Goal: Information Seeking & Learning: Learn about a topic

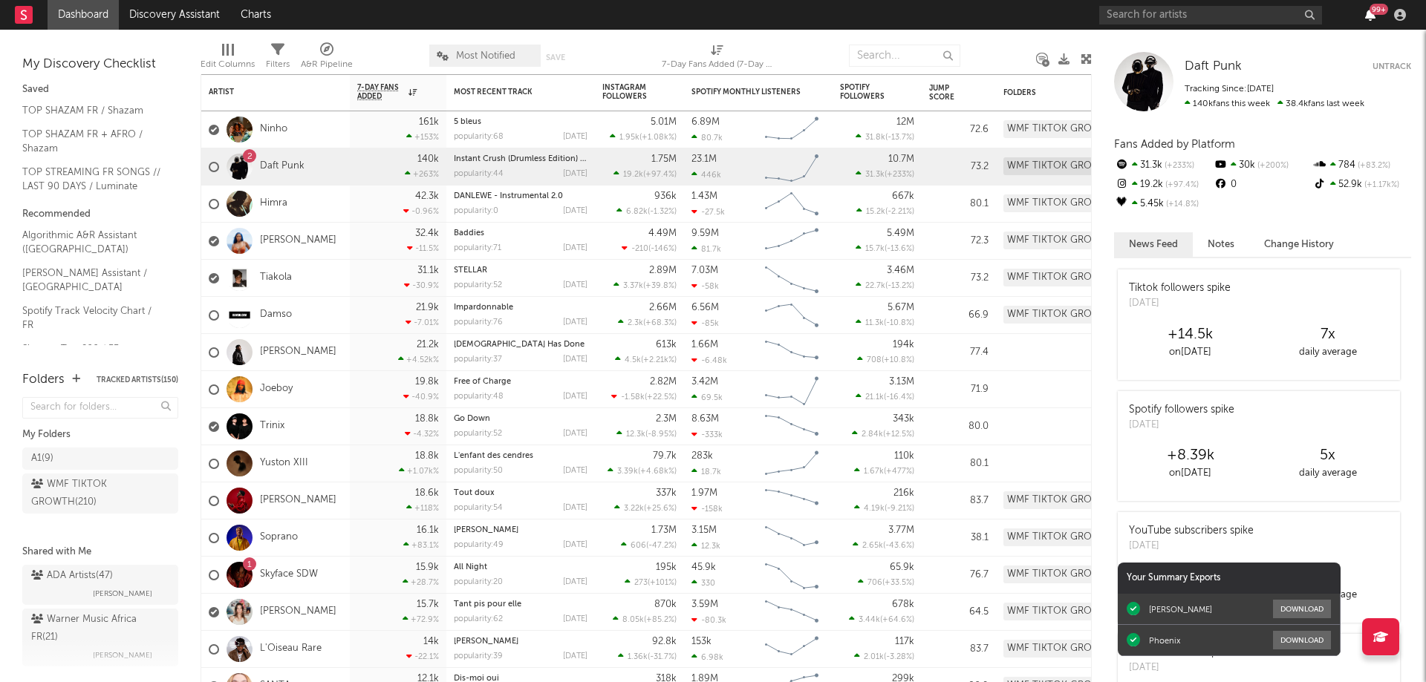
click at [1369, 17] on icon "button" at bounding box center [1370, 15] width 10 height 12
click at [1369, 11] on div "99 +" at bounding box center [1378, 9] width 19 height 11
click at [982, 13] on nav "Dashboard Discovery Assistant Charts 99 +" at bounding box center [713, 15] width 1426 height 30
click at [1171, 7] on input "text" at bounding box center [1210, 15] width 223 height 19
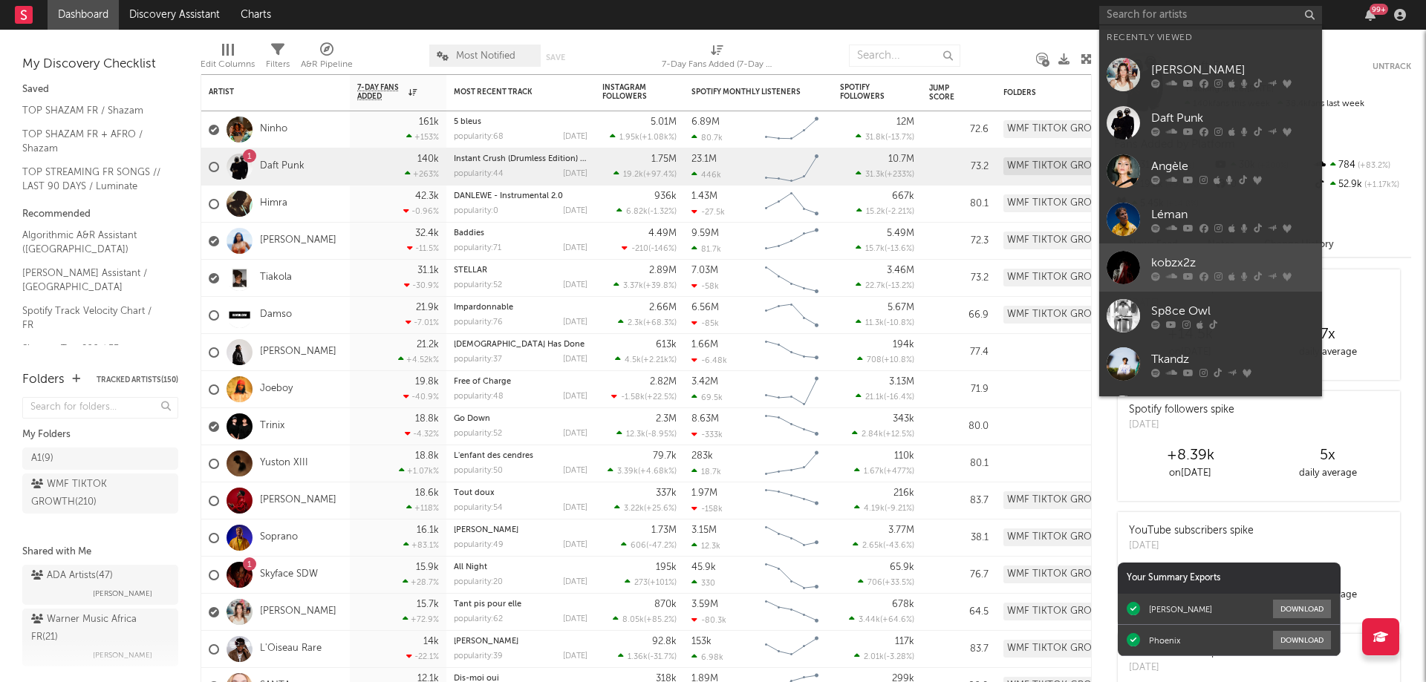
click at [1209, 258] on div "kobzx2z" at bounding box center [1232, 263] width 163 height 18
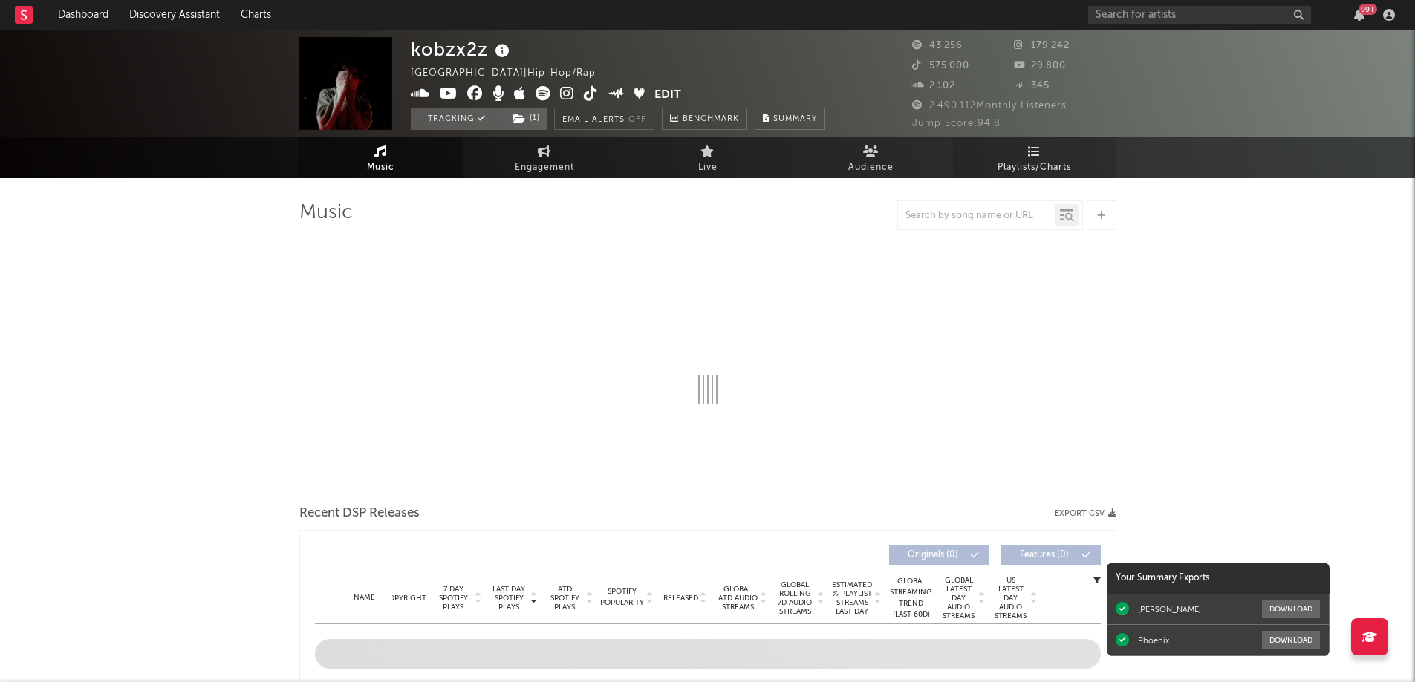
select select "6m"
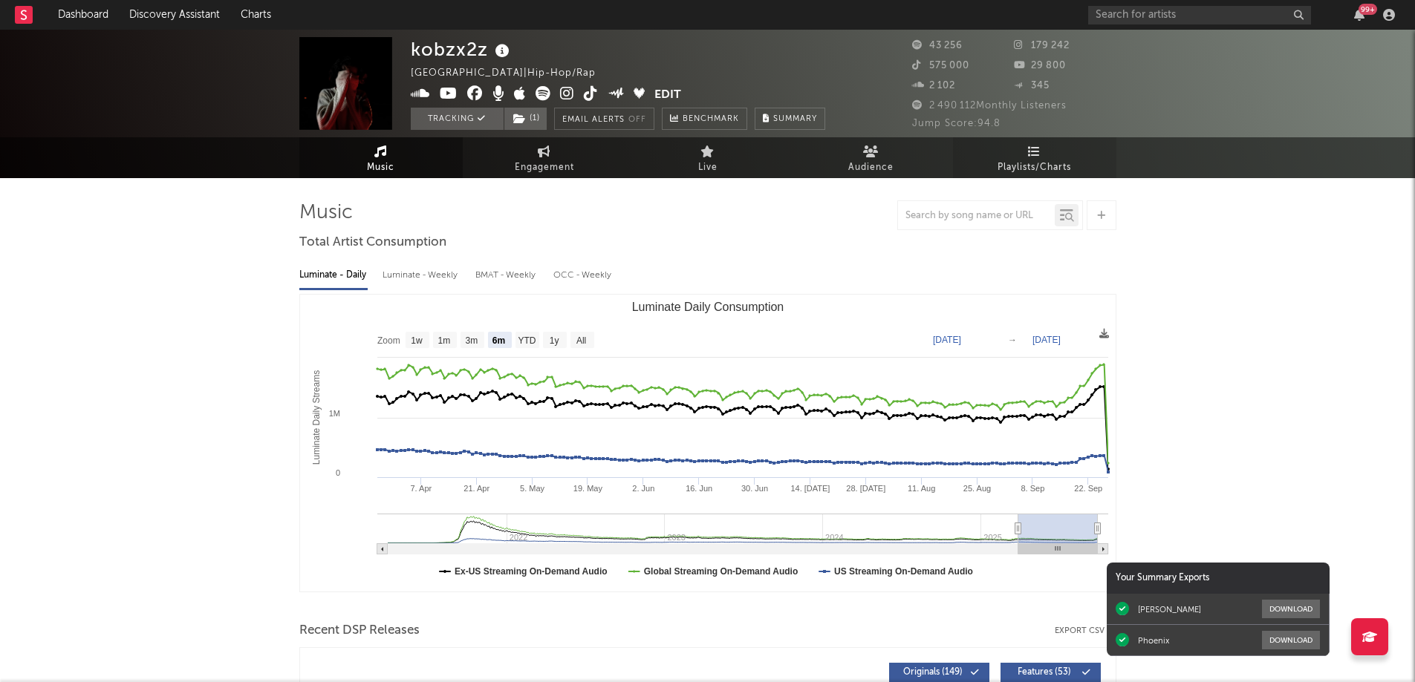
click at [1020, 154] on link "Playlists/Charts" at bounding box center [1034, 157] width 163 height 41
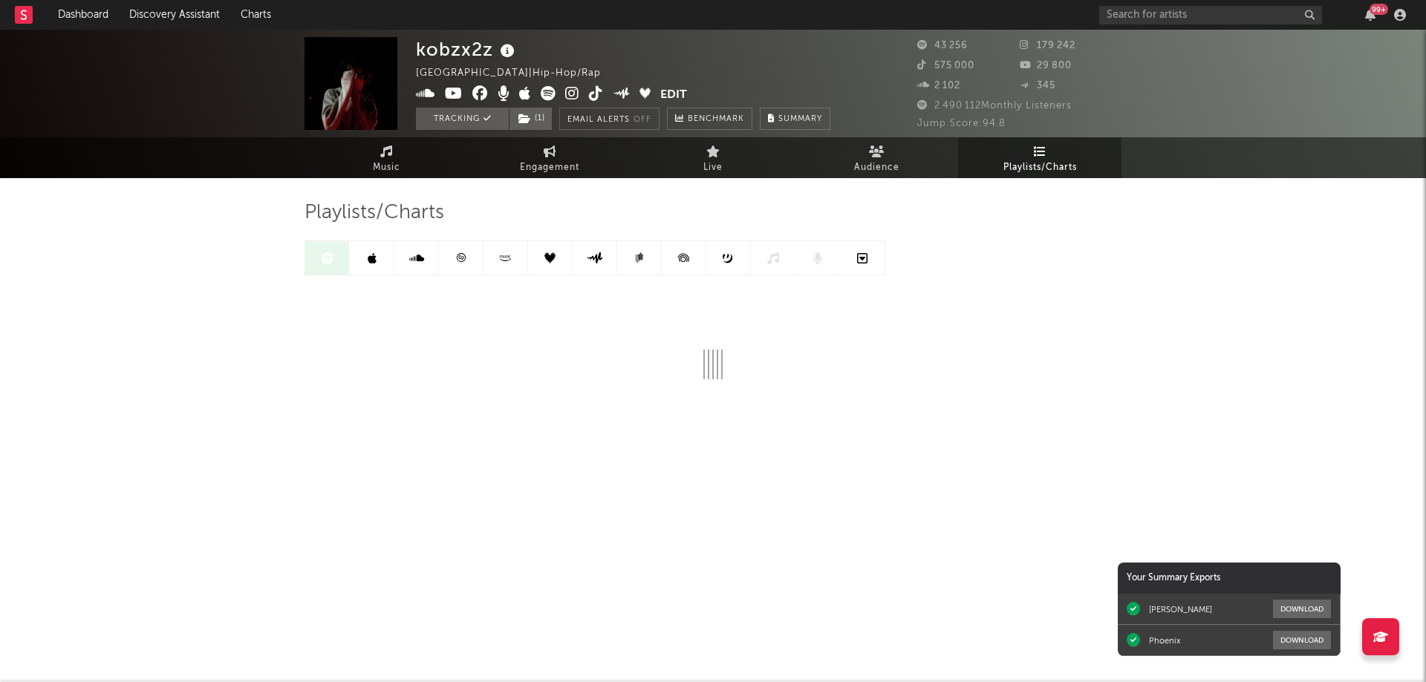
click at [465, 255] on icon at bounding box center [460, 257] width 11 height 11
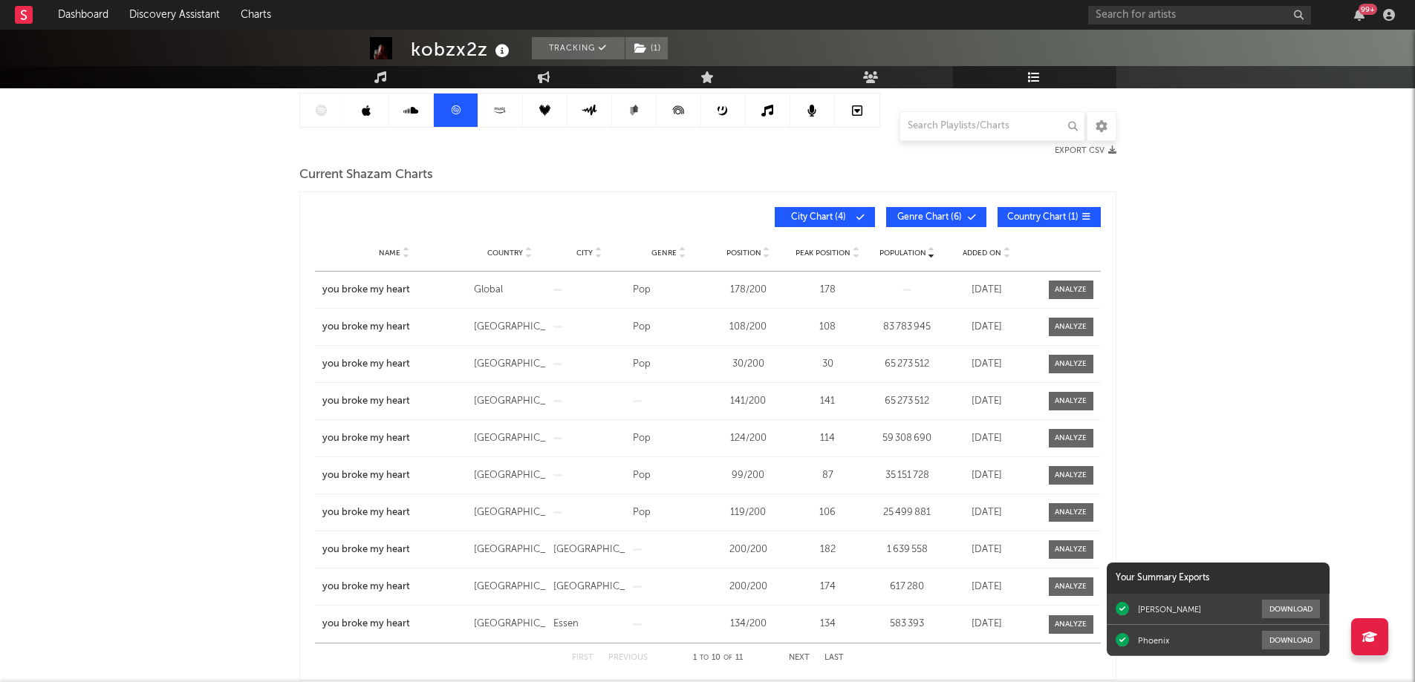
scroll to position [149, 0]
click at [985, 252] on span "Added On" at bounding box center [981, 252] width 39 height 9
click at [915, 212] on span "Genre Chart ( 6 )" at bounding box center [930, 216] width 68 height 9
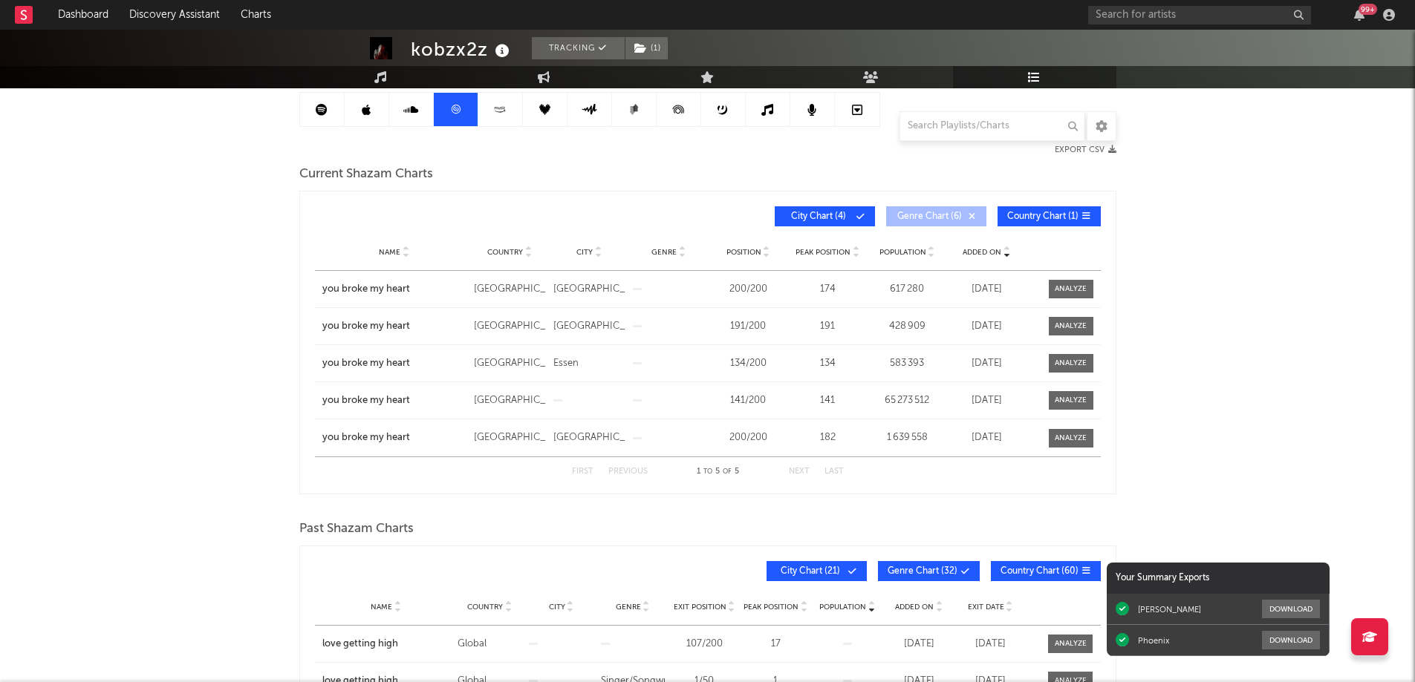
click at [941, 213] on span "Genre Chart ( 6 )" at bounding box center [930, 216] width 68 height 9
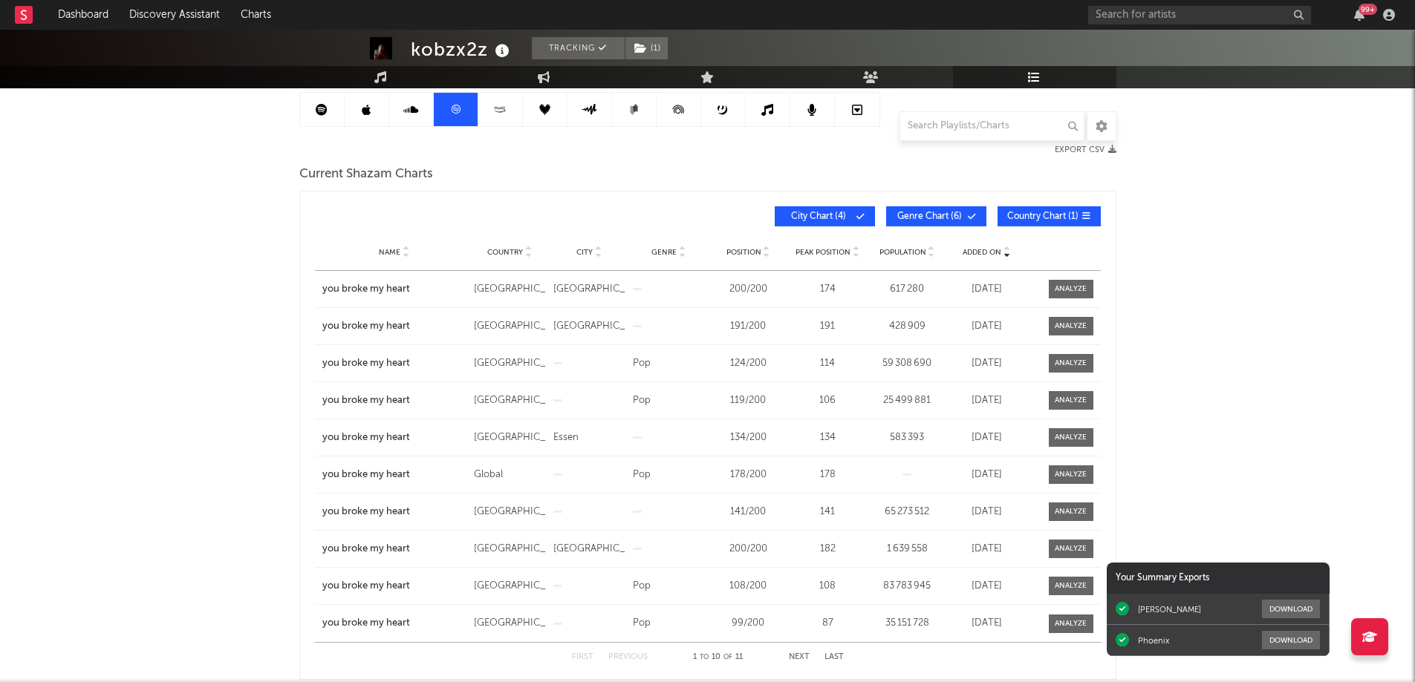
click at [818, 212] on span "City Chart ( 4 )" at bounding box center [818, 216] width 68 height 9
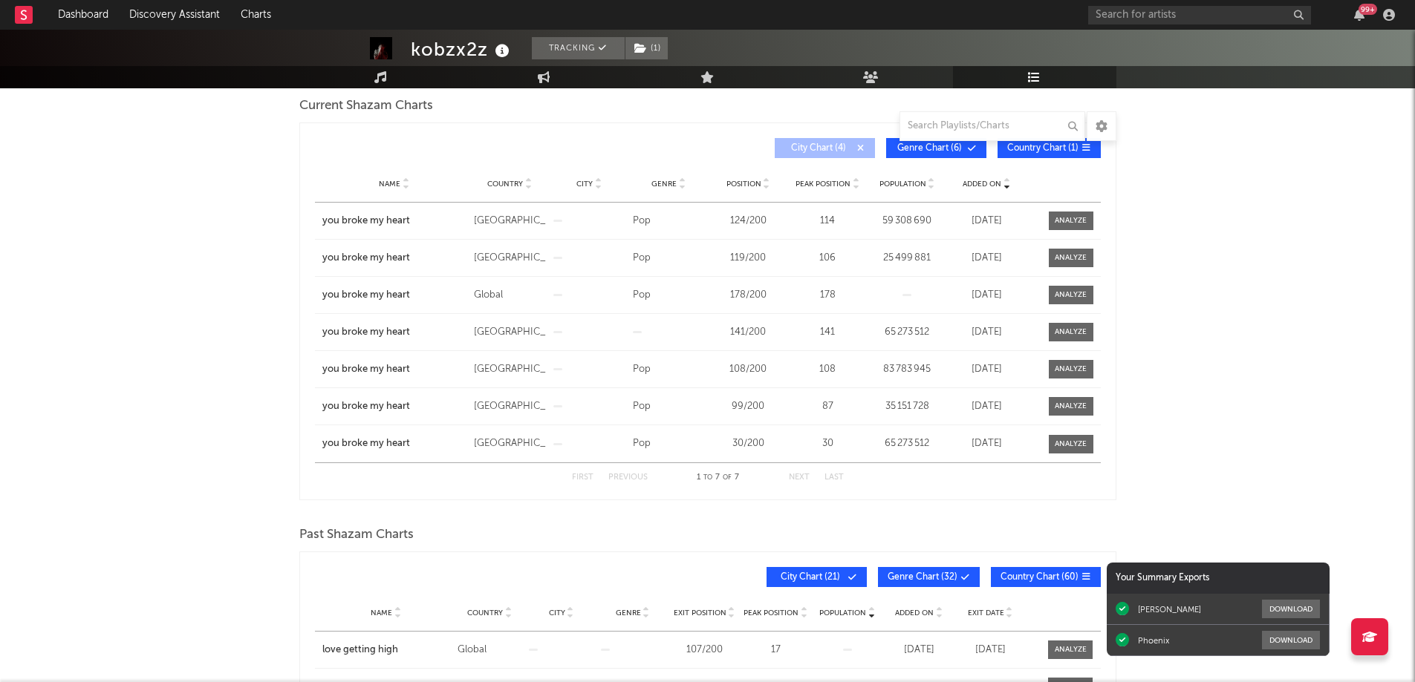
scroll to position [0, 0]
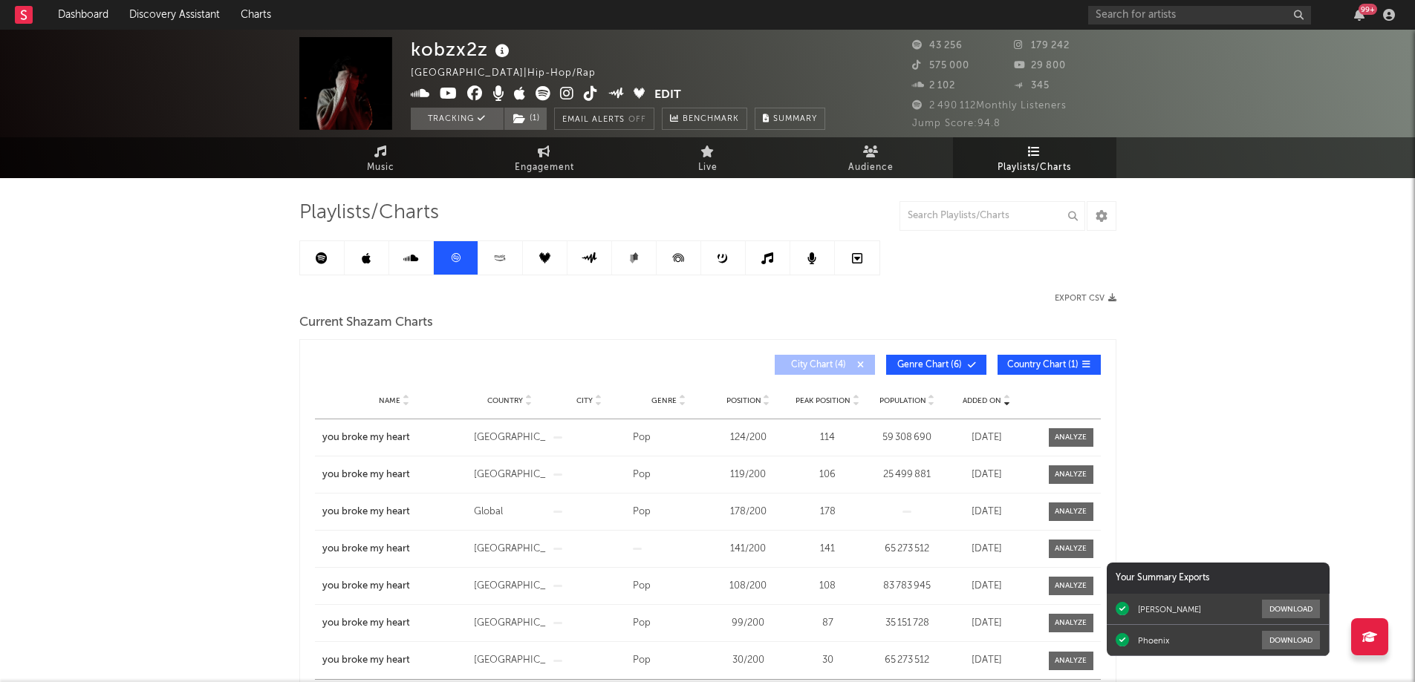
click at [328, 258] on link at bounding box center [322, 257] width 45 height 33
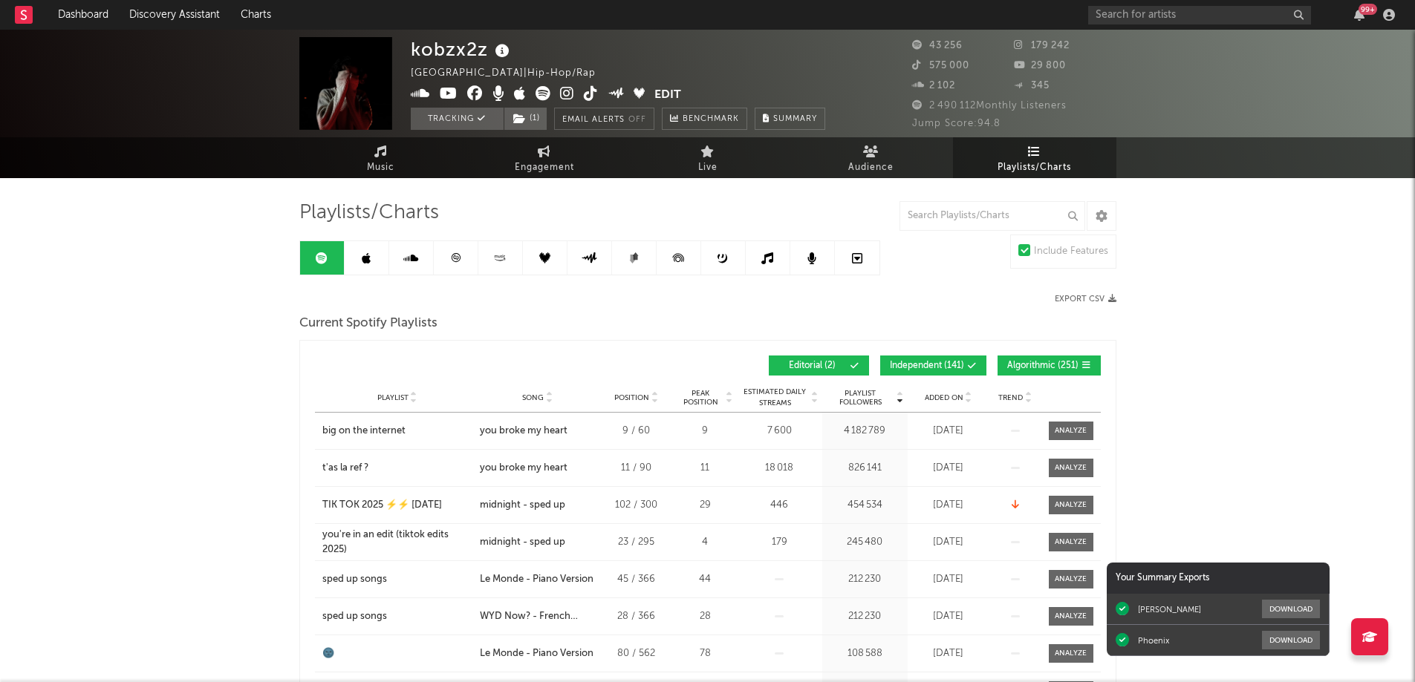
click at [950, 394] on span "Added On" at bounding box center [943, 398] width 39 height 9
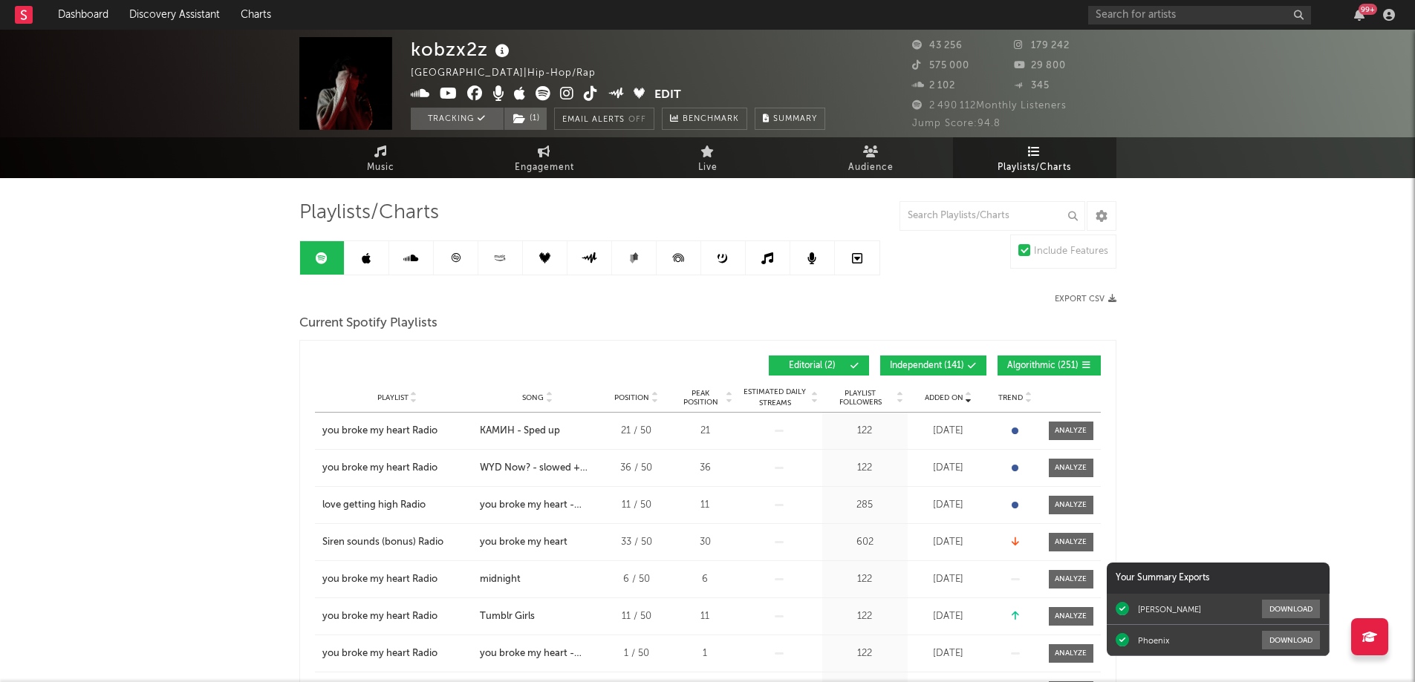
click at [937, 398] on span "Added On" at bounding box center [943, 398] width 39 height 9
click at [457, 260] on icon at bounding box center [455, 257] width 9 height 9
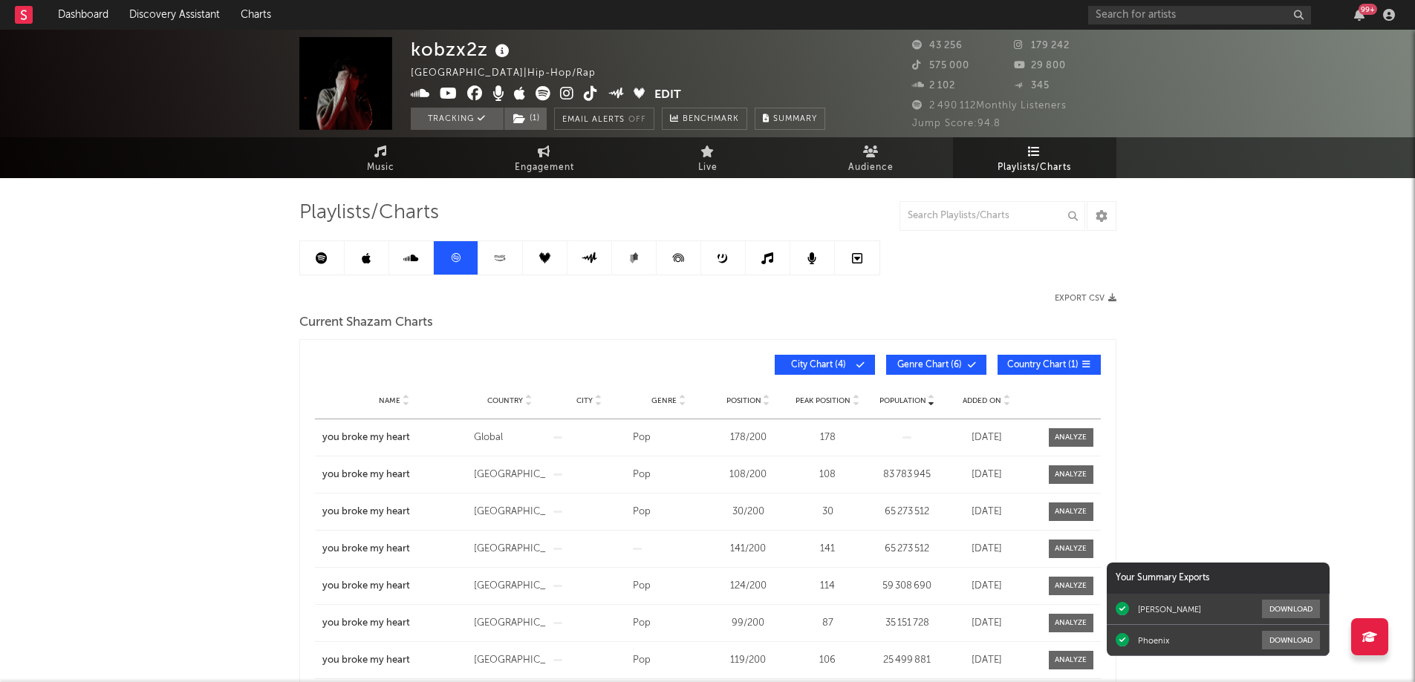
click at [1365, 15] on div "99 +" at bounding box center [1359, 15] width 22 height 12
click at [1360, 18] on icon "button" at bounding box center [1359, 15] width 10 height 12
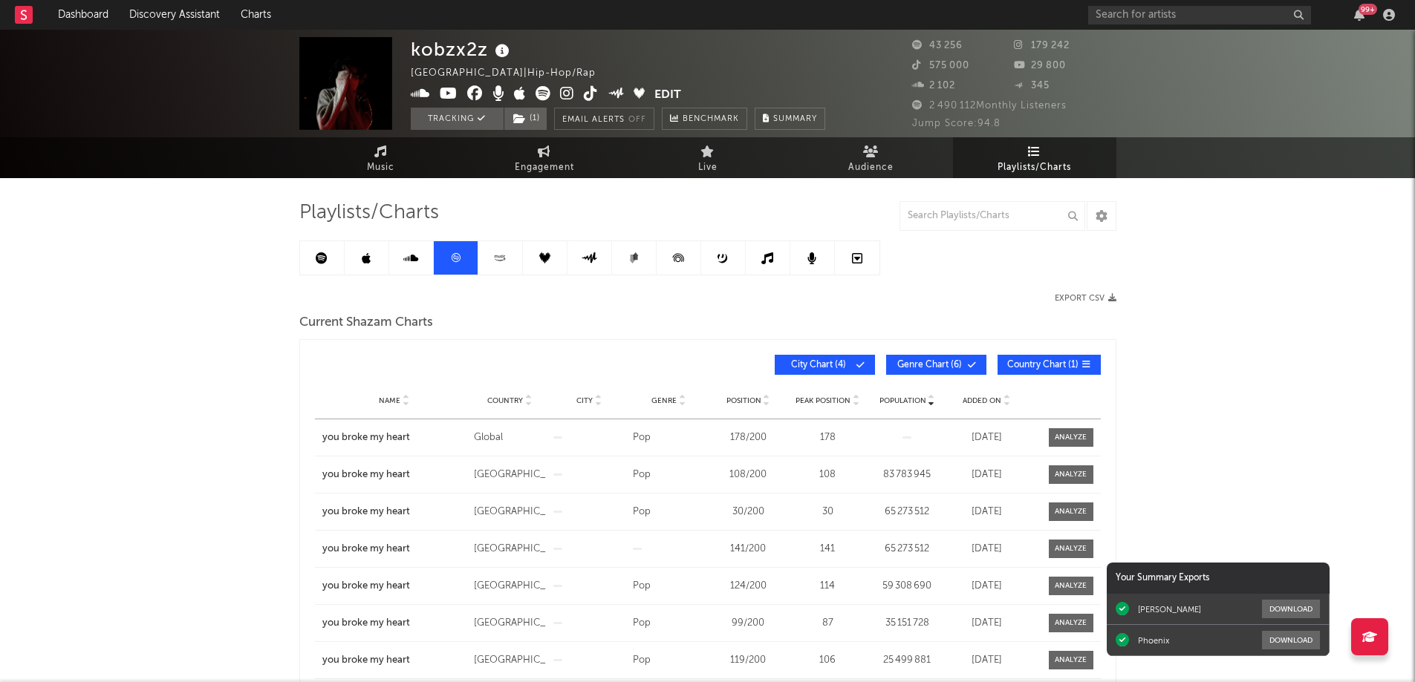
click at [1362, 14] on div "99 +" at bounding box center [1367, 9] width 19 height 11
